Goal: Navigation & Orientation: Understand site structure

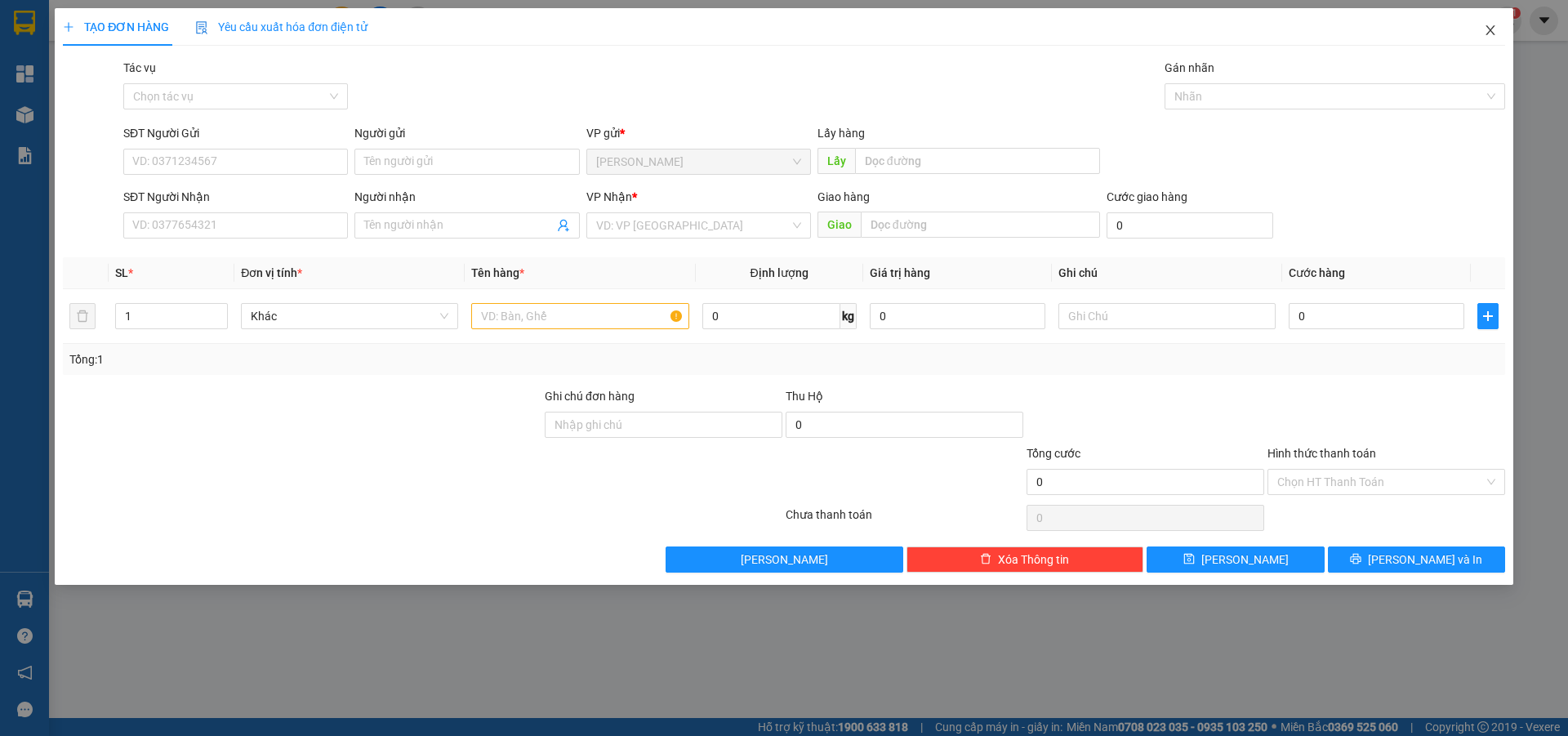
click at [1489, 31] on icon "close" at bounding box center [1491, 30] width 13 height 13
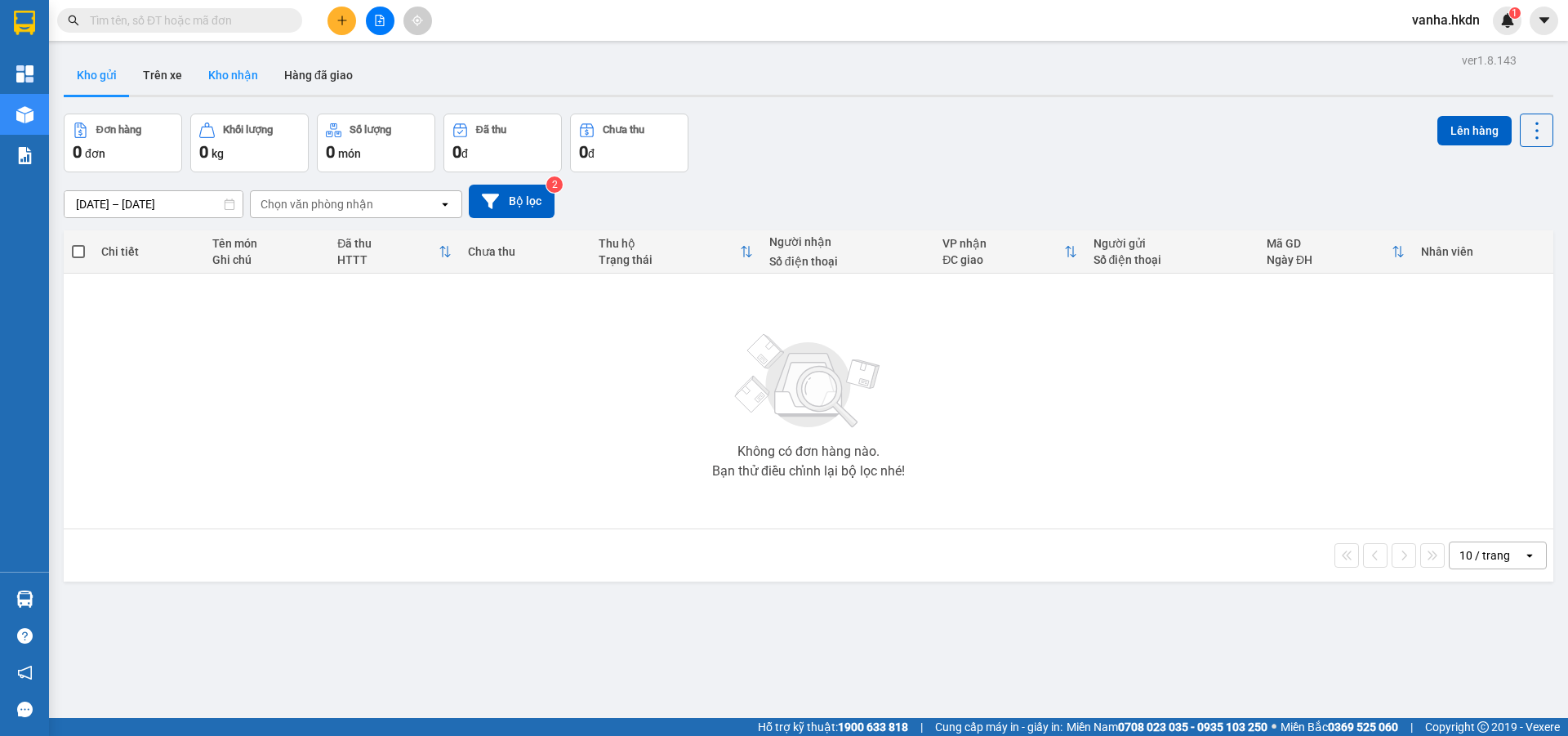
click at [246, 72] on button "Kho nhận" at bounding box center [233, 75] width 76 height 40
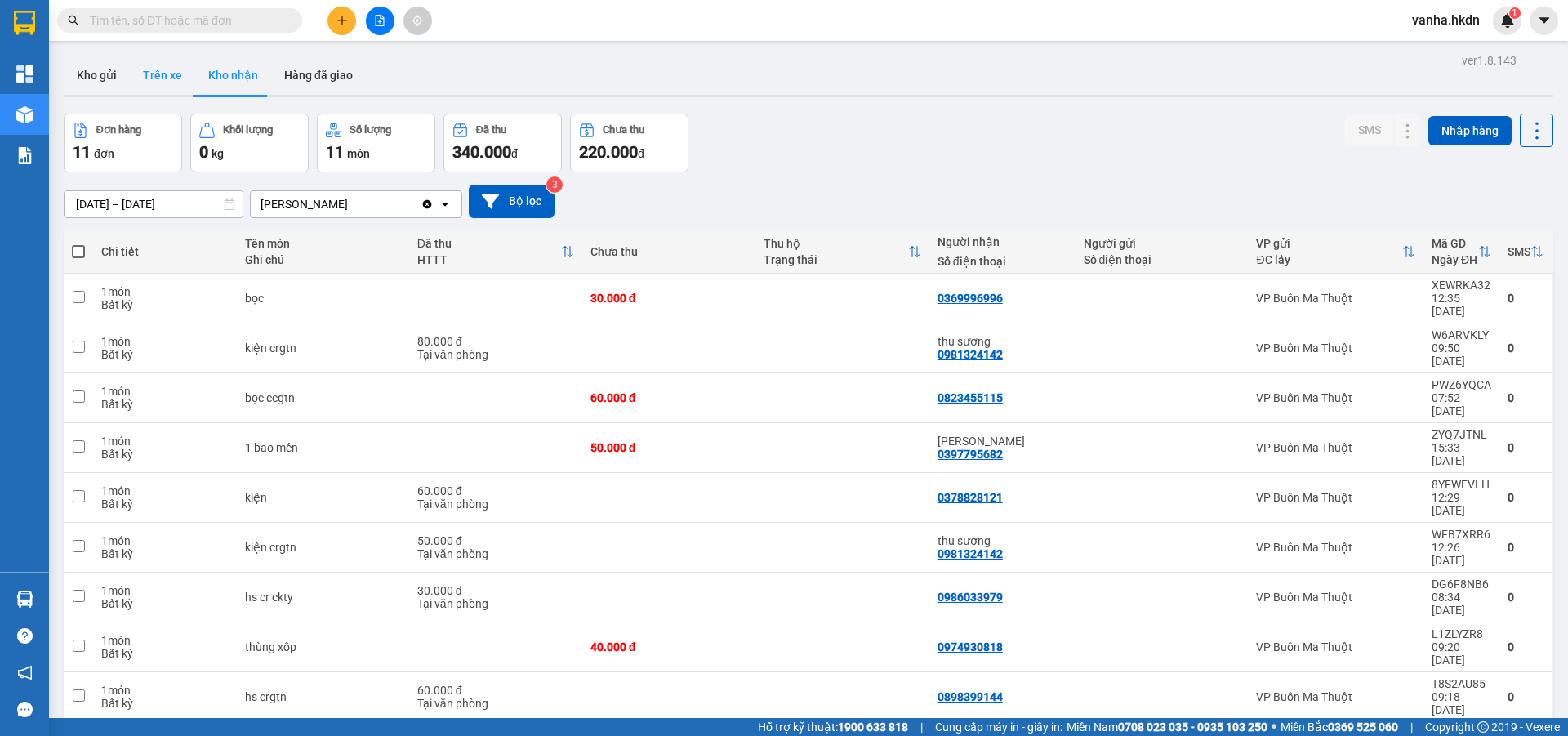
click at [161, 76] on button "Trên xe" at bounding box center [162, 75] width 66 height 40
